Goal: Task Accomplishment & Management: Manage account settings

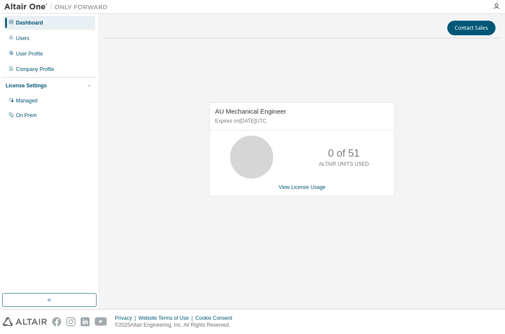
click at [224, 245] on div "AU Mechanical Engineer Expires on January 1, 2038 UTC 0 of 51 ALTAIR UNITS USED…" at bounding box center [301, 153] width 397 height 217
click at [41, 103] on div "Managed" at bounding box center [49, 101] width 92 height 14
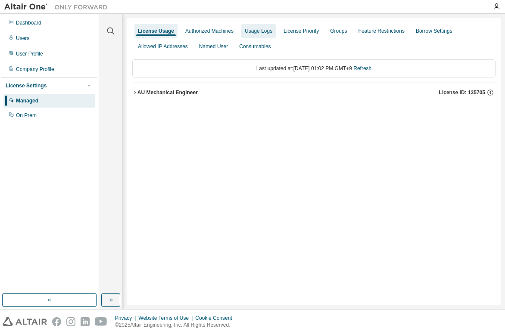
click at [260, 35] on div "Usage Logs" at bounding box center [258, 31] width 34 height 14
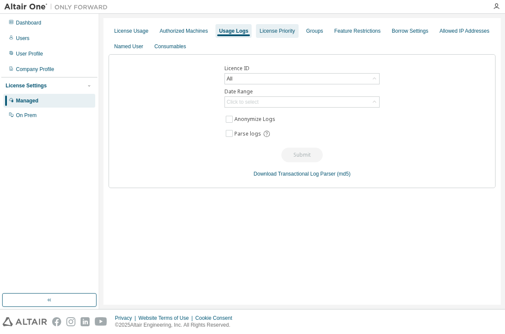
click at [279, 32] on div "License Priority" at bounding box center [276, 31] width 35 height 7
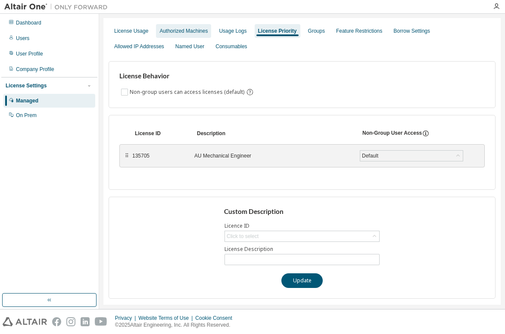
click at [185, 30] on div "Authorized Machines" at bounding box center [183, 31] width 48 height 7
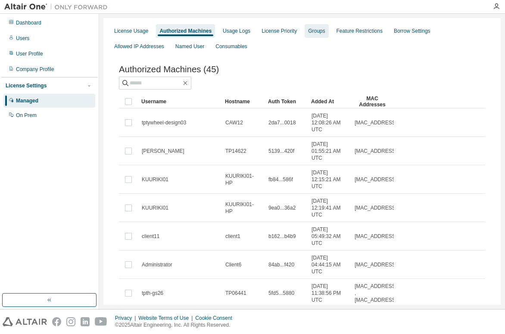
click at [315, 33] on div "Groups" at bounding box center [316, 31] width 17 height 7
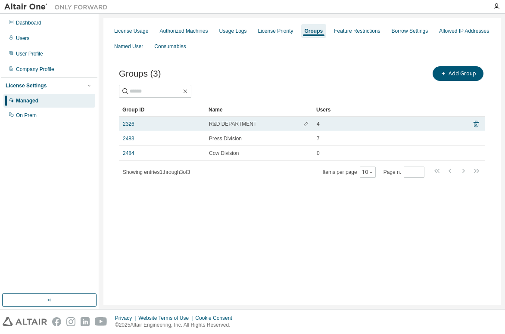
click at [245, 128] on td "R&D DEPARTMENT" at bounding box center [259, 124] width 108 height 15
click at [131, 124] on link "2326" at bounding box center [129, 124] width 12 height 7
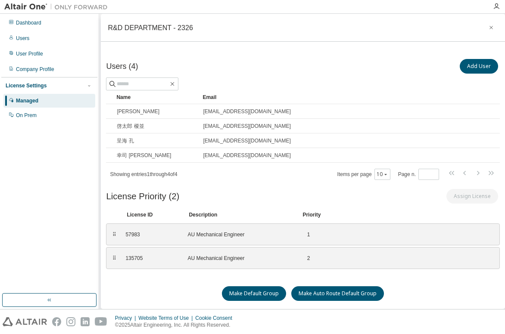
click at [246, 207] on div "License Priority (2) Assign License" at bounding box center [303, 197] width 394 height 20
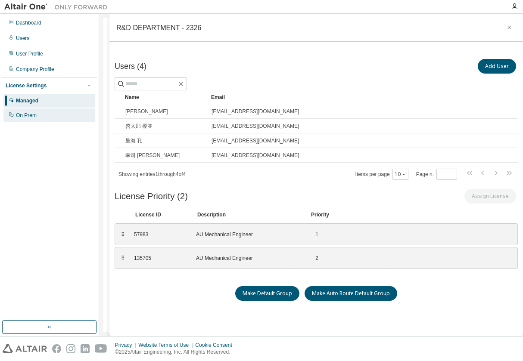
click at [37, 115] on div "On Prem" at bounding box center [49, 116] width 92 height 14
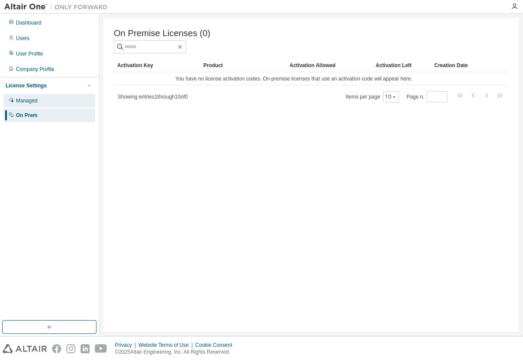
click at [41, 105] on div "Managed" at bounding box center [49, 101] width 92 height 14
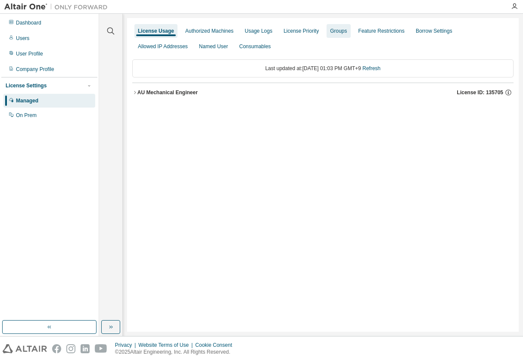
click at [331, 31] on div "Groups" at bounding box center [338, 31] width 17 height 7
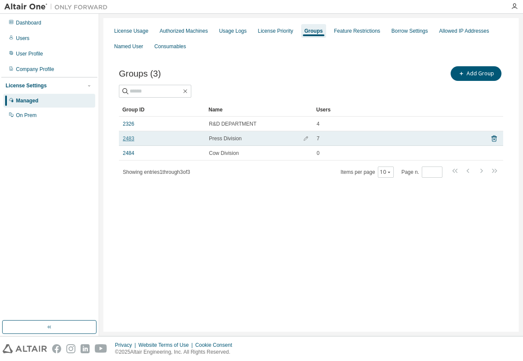
click at [131, 141] on link "2483" at bounding box center [129, 138] width 12 height 7
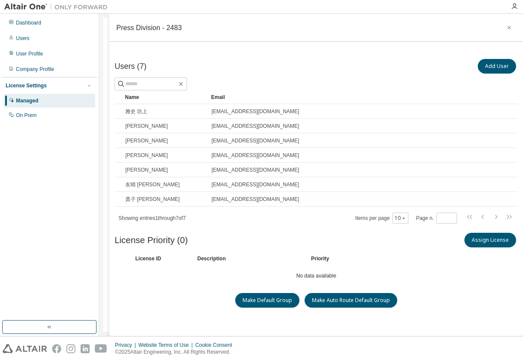
click at [26, 103] on div "Managed" at bounding box center [27, 100] width 22 height 7
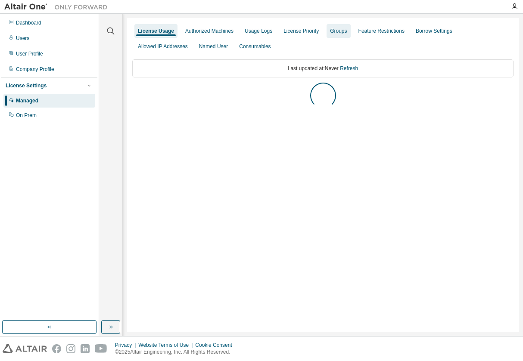
click at [333, 27] on div "Groups" at bounding box center [339, 31] width 24 height 14
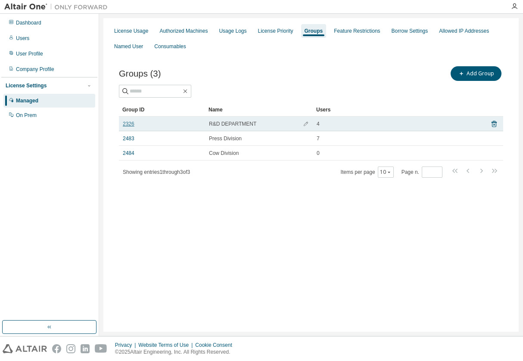
click at [129, 125] on link "2326" at bounding box center [129, 124] width 12 height 7
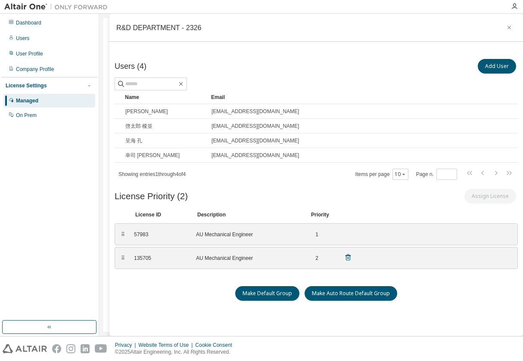
click at [146, 254] on div "135705 AU Mechanical Engineer 2" at bounding box center [243, 258] width 228 height 14
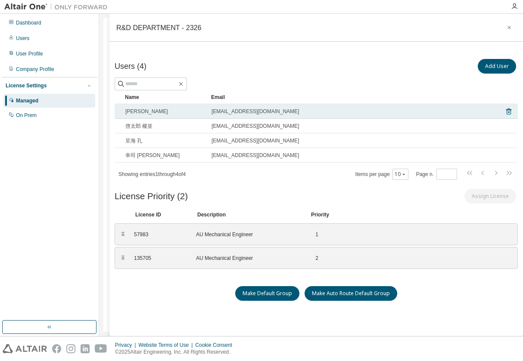
click at [310, 115] on div "t-nonaka@topy.co.jp" at bounding box center [354, 111] width 284 height 7
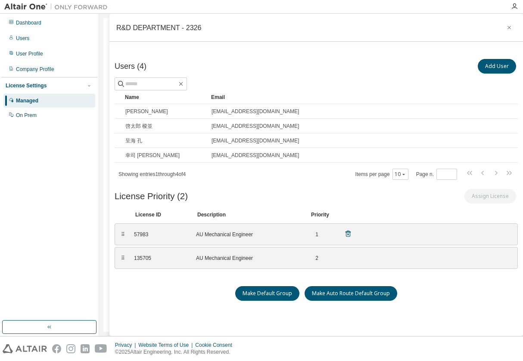
click at [184, 237] on div "57983 AU Mechanical Engineer 1" at bounding box center [243, 234] width 228 height 14
click at [122, 237] on div "⠿" at bounding box center [122, 234] width 5 height 7
click at [122, 256] on div "⠿" at bounding box center [122, 258] width 5 height 7
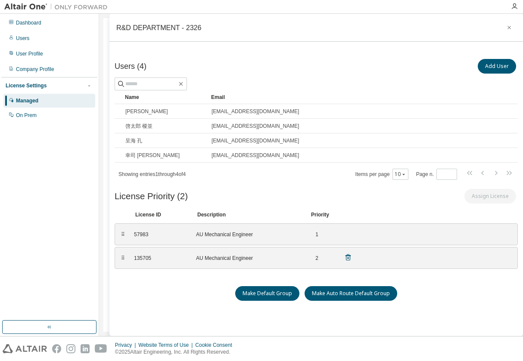
click at [122, 257] on div "⠿" at bounding box center [122, 258] width 5 height 7
click at [209, 259] on div "AU Mechanical Engineer" at bounding box center [247, 258] width 103 height 7
click at [39, 88] on div "License Settings" at bounding box center [26, 85] width 41 height 7
click at [45, 41] on div "Users" at bounding box center [49, 38] width 92 height 14
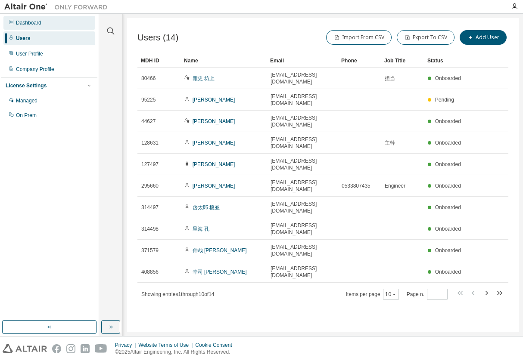
click at [47, 25] on div "Dashboard" at bounding box center [49, 23] width 92 height 14
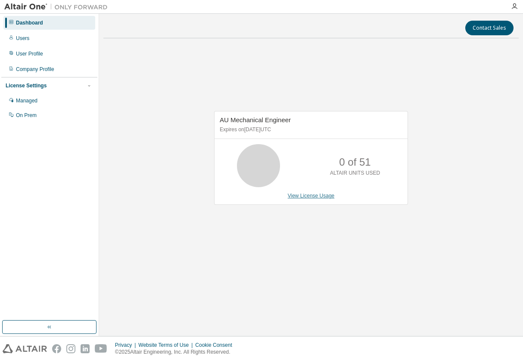
click at [308, 198] on link "View License Usage" at bounding box center [311, 196] width 47 height 6
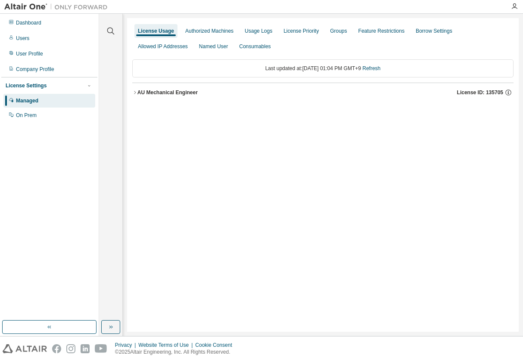
click at [19, 100] on div "Managed" at bounding box center [27, 100] width 22 height 7
click at [34, 113] on div "On Prem" at bounding box center [26, 115] width 21 height 7
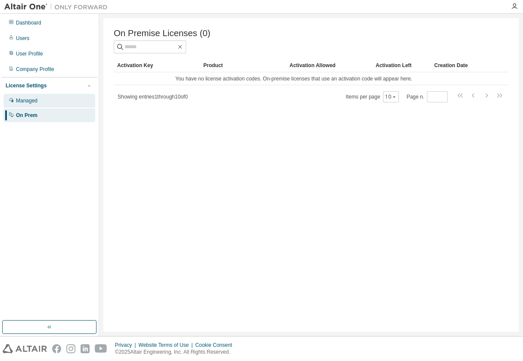
click at [34, 103] on div "Managed" at bounding box center [27, 100] width 22 height 7
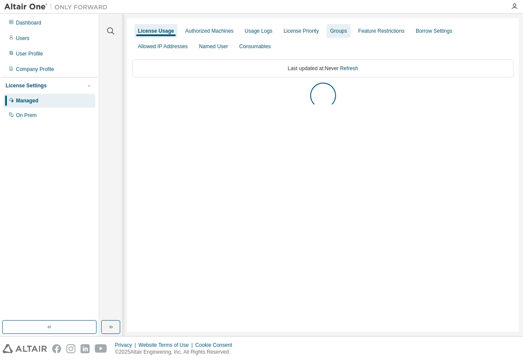
click at [331, 33] on div "Groups" at bounding box center [338, 31] width 17 height 7
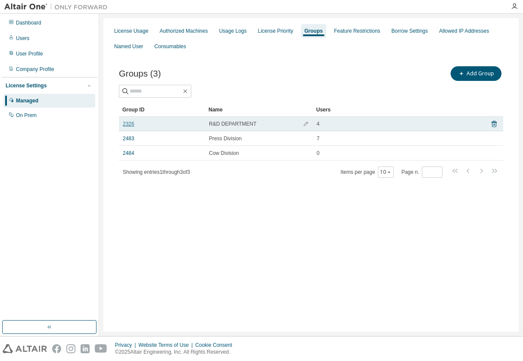
click at [128, 124] on link "2326" at bounding box center [129, 124] width 12 height 7
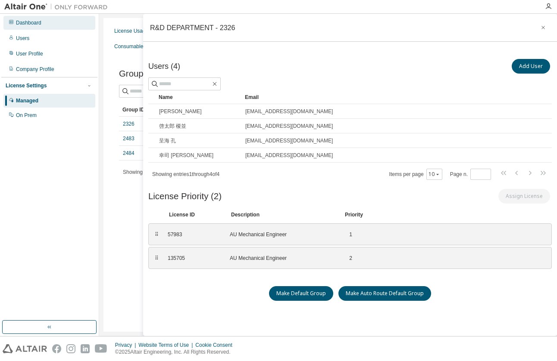
click at [43, 20] on div "Dashboard" at bounding box center [49, 23] width 92 height 14
